Goal: Find specific page/section

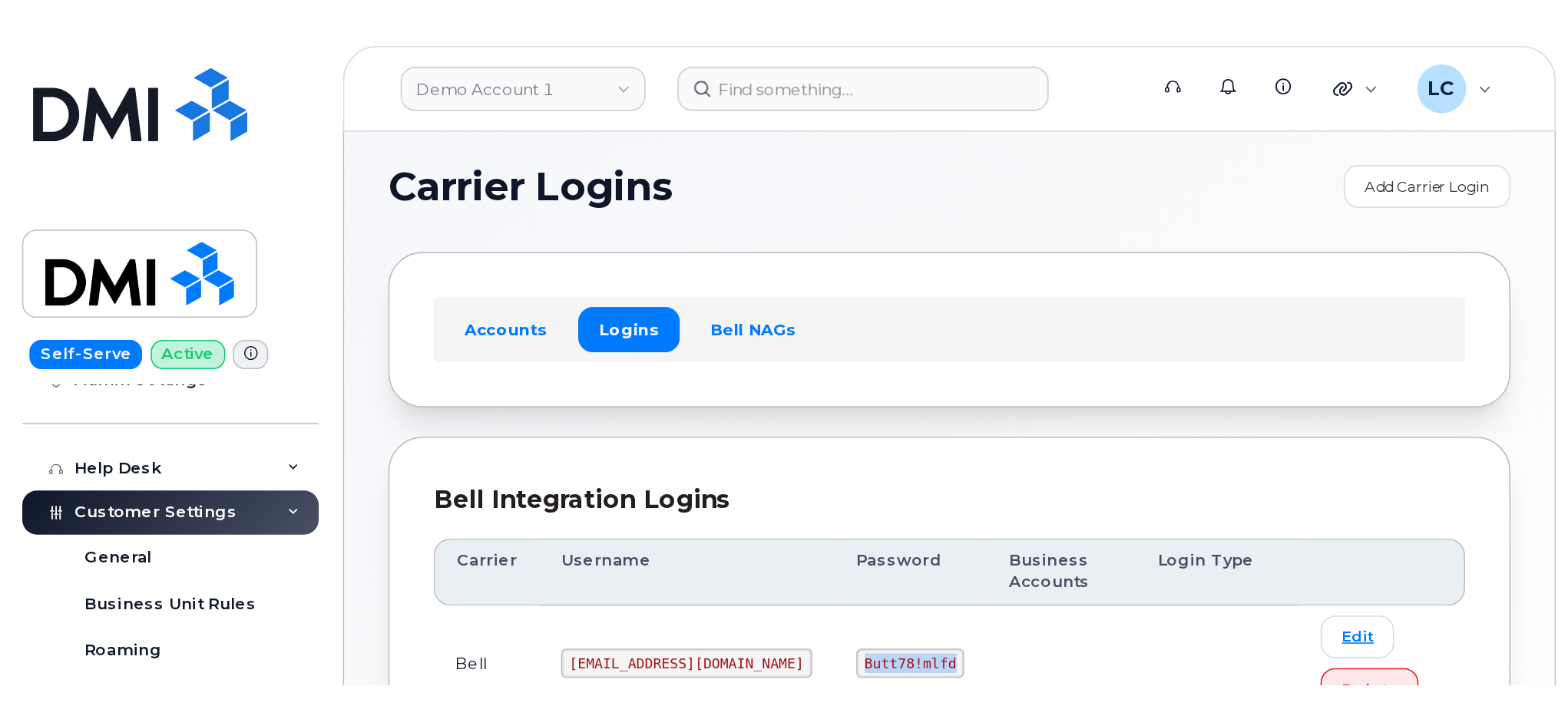
scroll to position [318, 0]
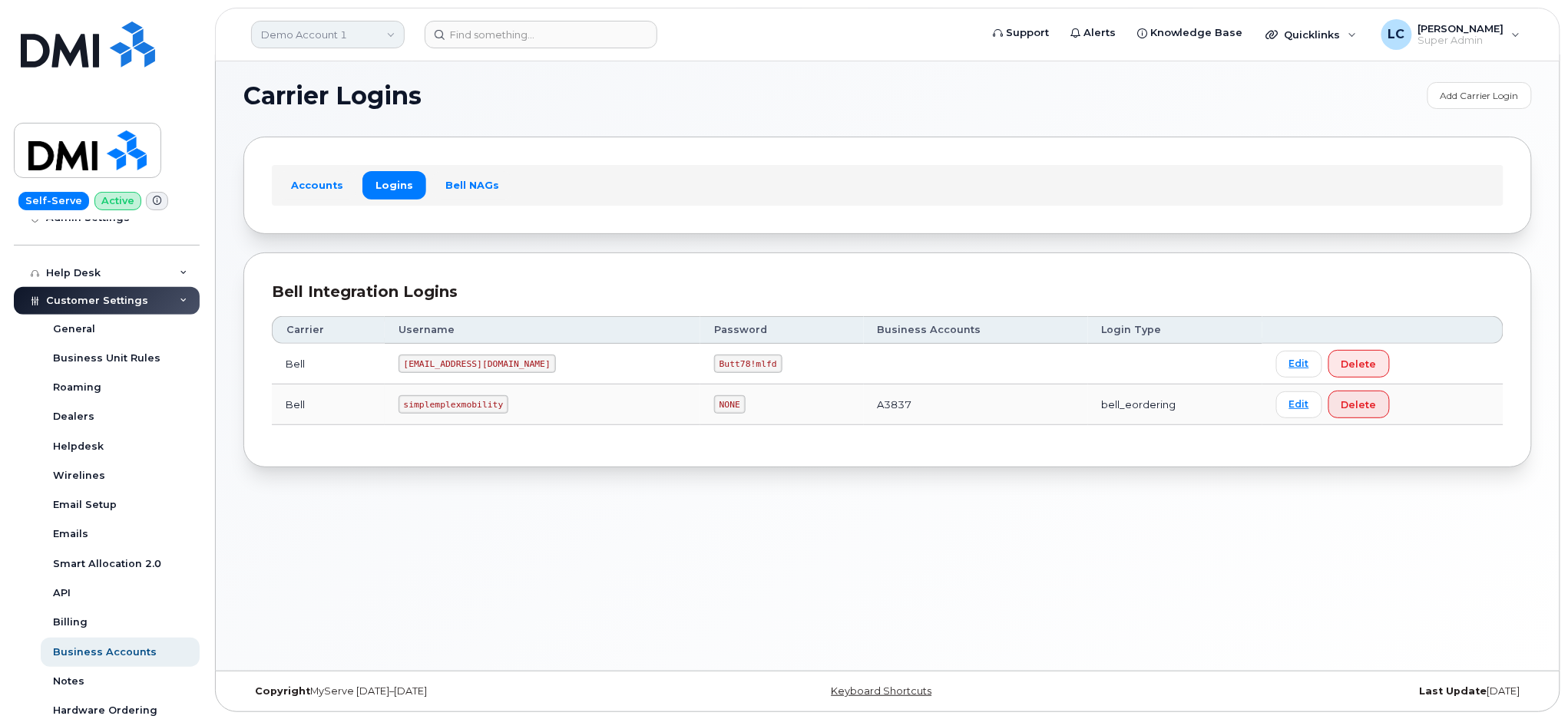
click at [352, 23] on link "Demo Account 1" at bounding box center [328, 35] width 153 height 28
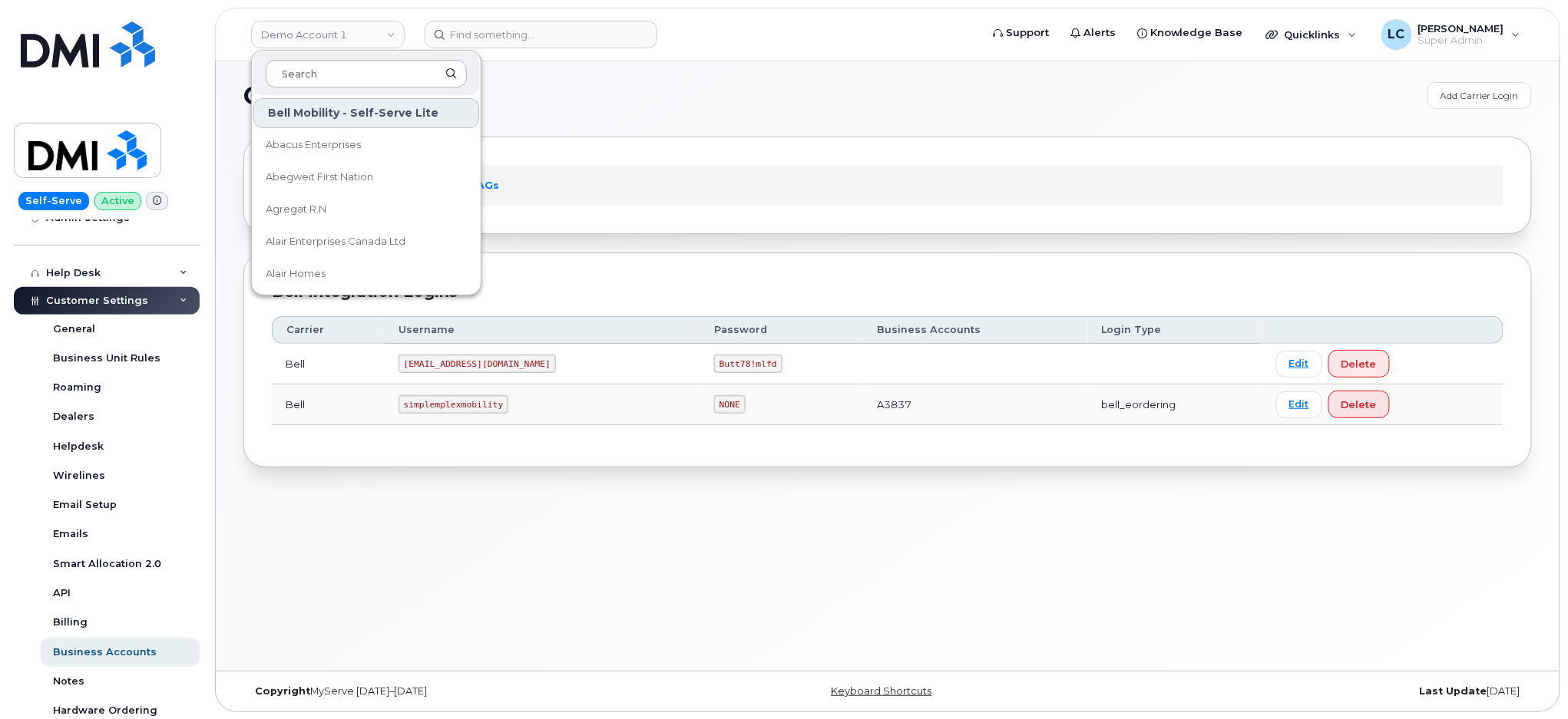
click at [338, 85] on input at bounding box center [366, 74] width 201 height 28
type input "C"
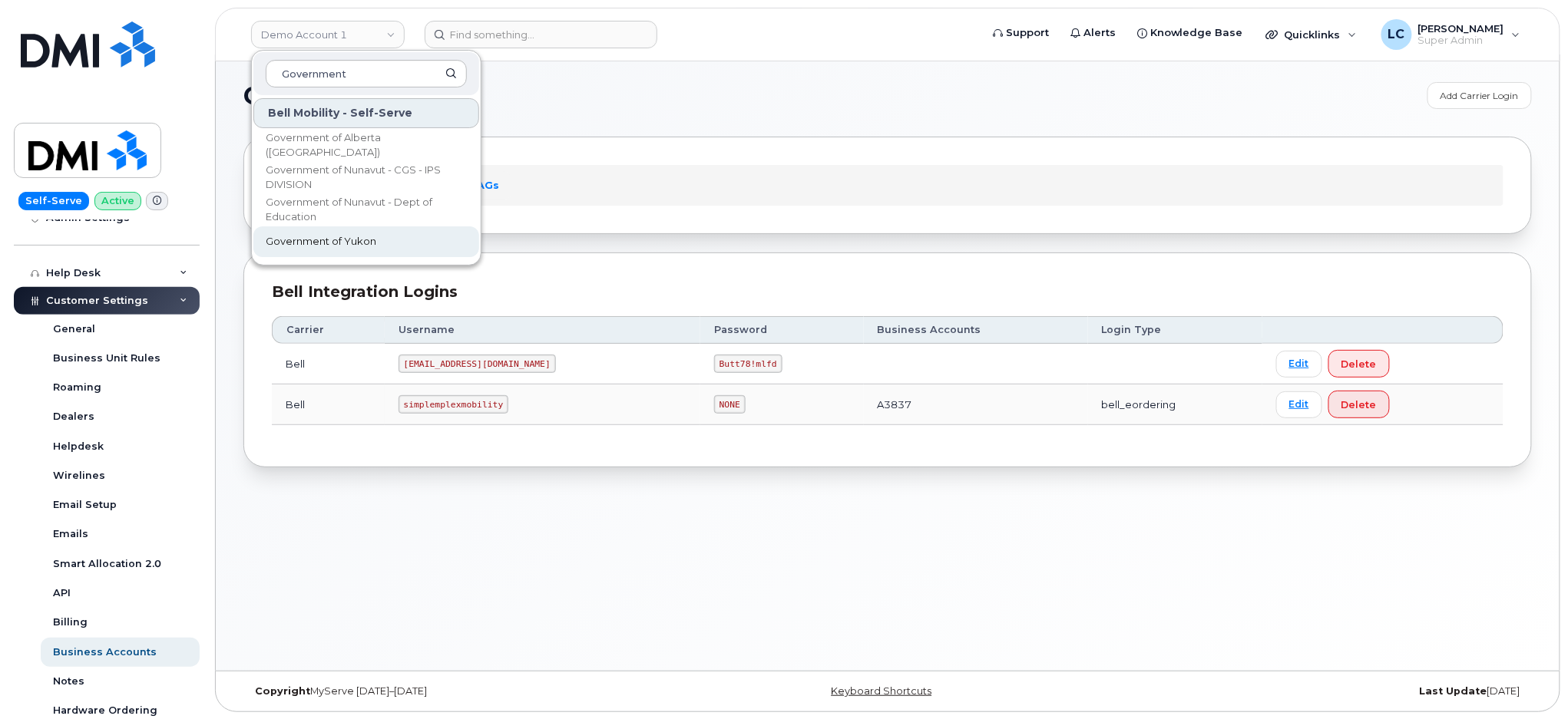
type input "Government"
click at [361, 234] on span "Government of Yukon" at bounding box center [321, 241] width 111 height 15
